Goal: Task Accomplishment & Management: Manage account settings

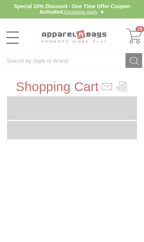
type input "TK4C4H"
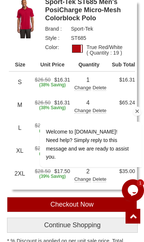
click at [132, 120] on div "Welcome to [DOMAIN_NAME]! Need help? Simply reply to this message and we are re…" at bounding box center [81, 137] width 121 height 67
click at [137, 111] on icon "Chat attention grabber" at bounding box center [137, 111] width 7 height 7
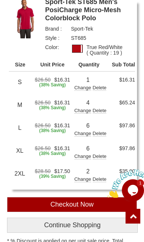
click at [85, 112] on div "Change" at bounding box center [82, 109] width 17 height 7
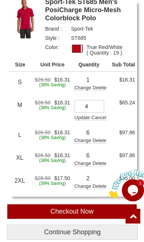
click at [100, 105] on input "4" at bounding box center [90, 106] width 30 height 13
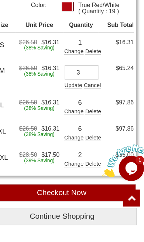
type input "3"
click at [75, 113] on div "Update" at bounding box center [82, 116] width 15 height 7
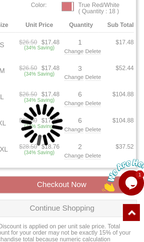
scroll to position [267, 0]
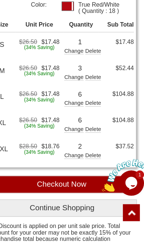
click at [74, 116] on div "Change" at bounding box center [82, 119] width 17 height 7
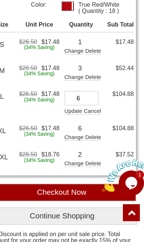
click at [81, 110] on input "6" at bounding box center [90, 116] width 30 height 13
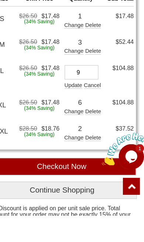
type input "9"
click at [75, 124] on div "Update" at bounding box center [82, 127] width 15 height 7
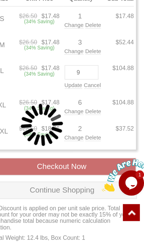
scroll to position [290, 0]
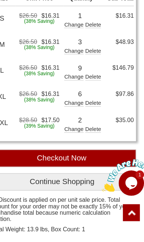
click at [74, 116] on div "Change" at bounding box center [82, 119] width 17 height 7
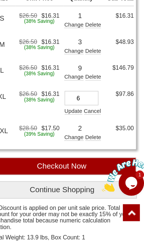
click at [76, 110] on input "6" at bounding box center [90, 116] width 30 height 13
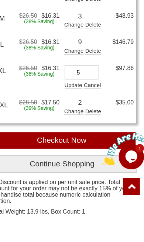
type input "5"
click at [75, 124] on div "Update" at bounding box center [82, 127] width 15 height 7
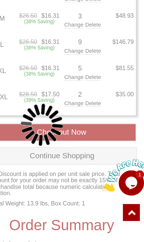
scroll to position [313, 0]
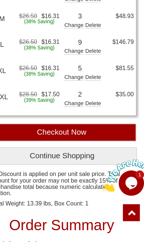
click at [74, 116] on div "Change" at bounding box center [82, 119] width 17 height 7
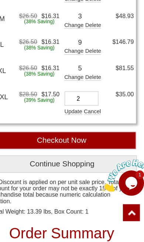
click at [77, 110] on input "2" at bounding box center [90, 116] width 30 height 13
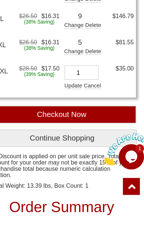
type input "1"
click at [75, 124] on div "Update" at bounding box center [82, 127] width 15 height 7
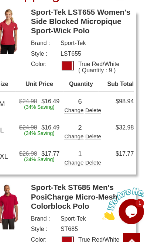
scroll to position [105, 0]
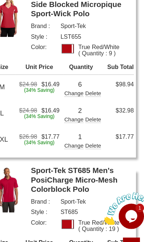
click at [74, 104] on div "Change" at bounding box center [82, 104] width 17 height 7
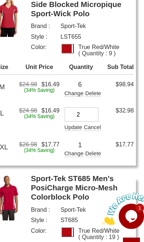
click at [77, 100] on input "2" at bounding box center [90, 101] width 30 height 13
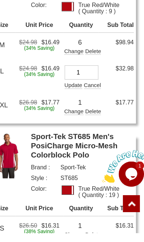
type input "1"
click at [75, 108] on div "Update" at bounding box center [82, 111] width 15 height 7
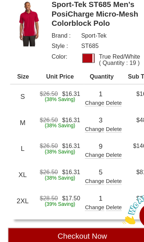
scroll to position [250, 0]
